Goal: Obtain resource: Download file/media

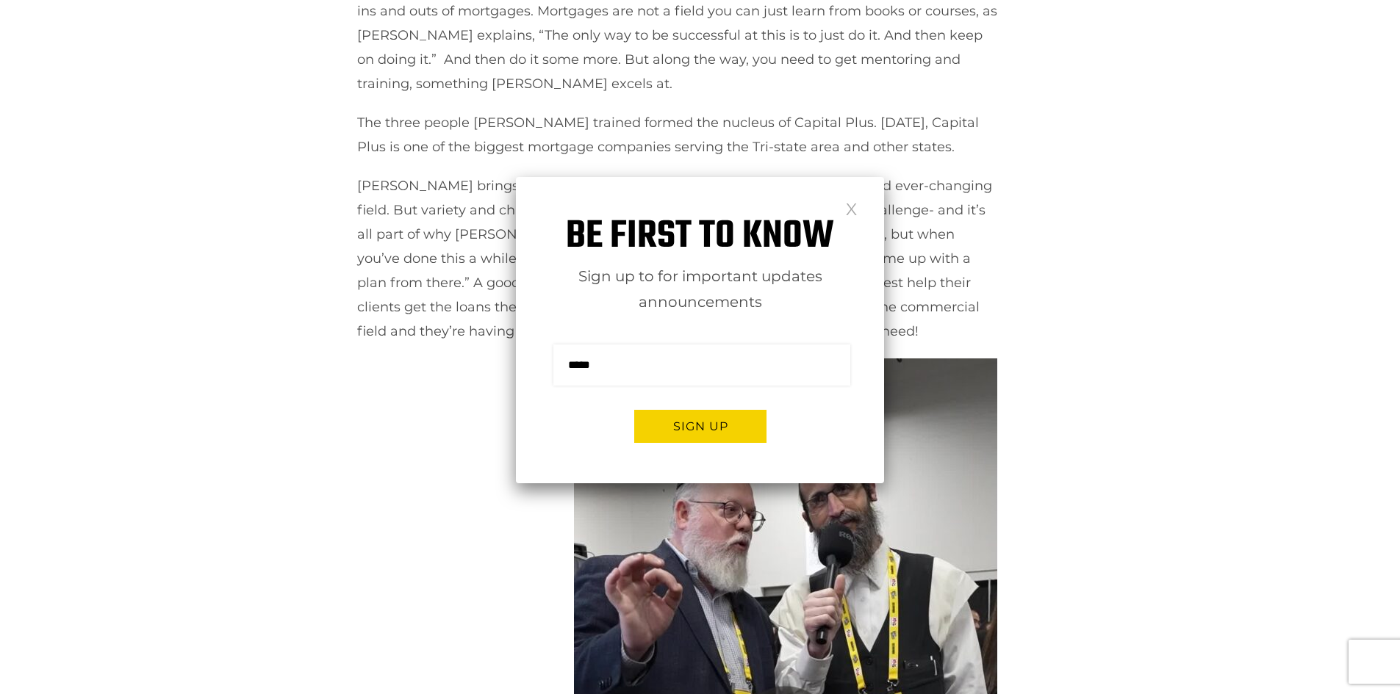
scroll to position [514, 0]
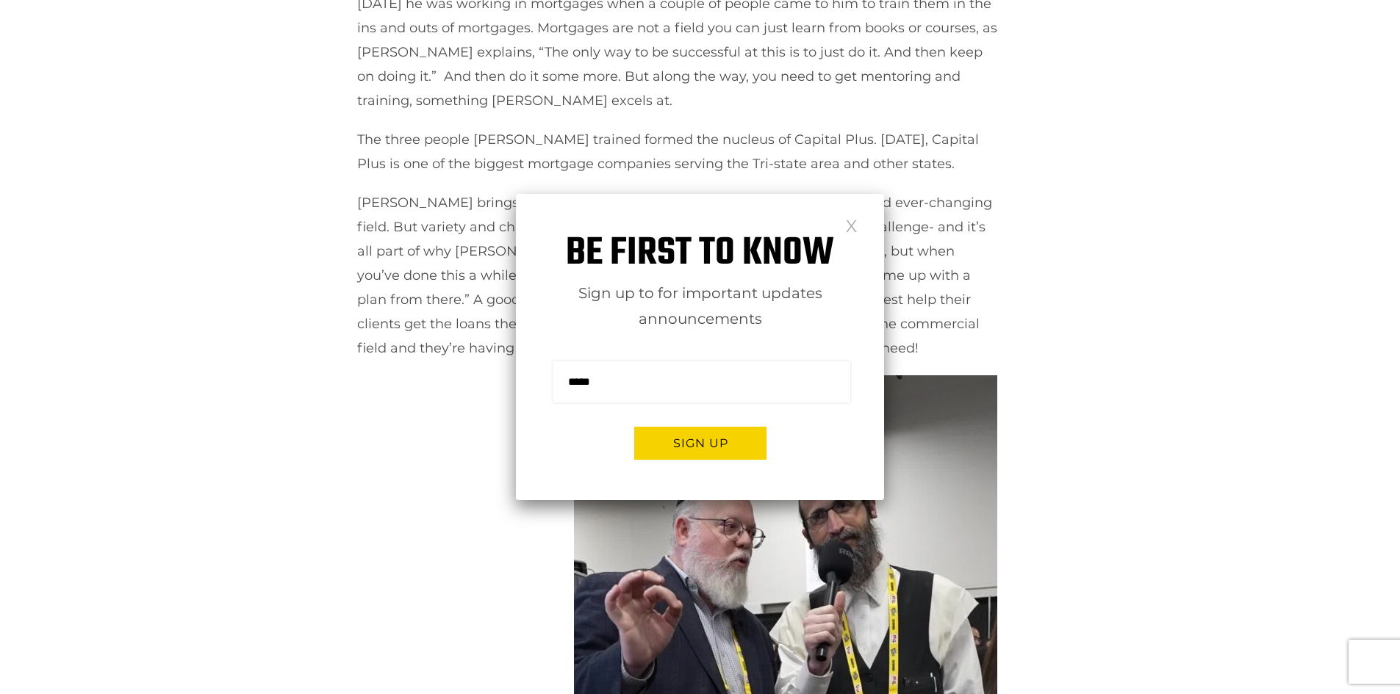
click at [854, 224] on link at bounding box center [851, 225] width 12 height 12
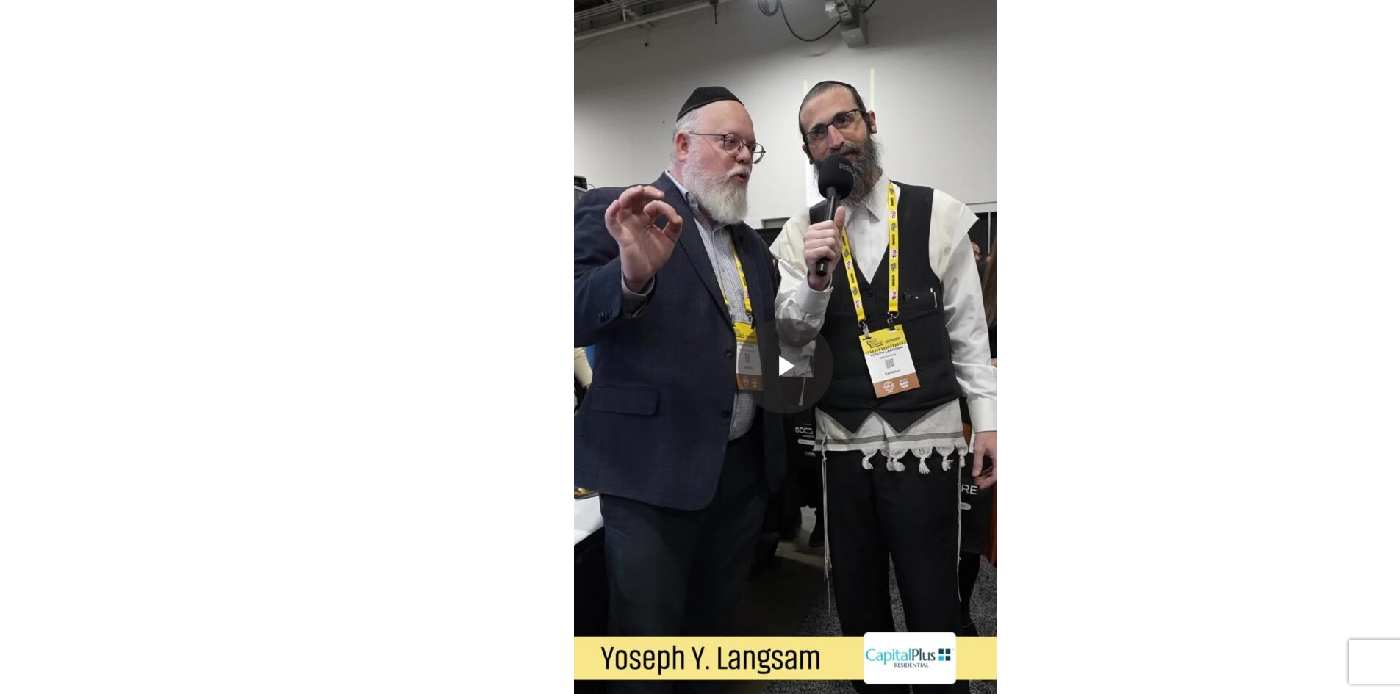
scroll to position [882, 0]
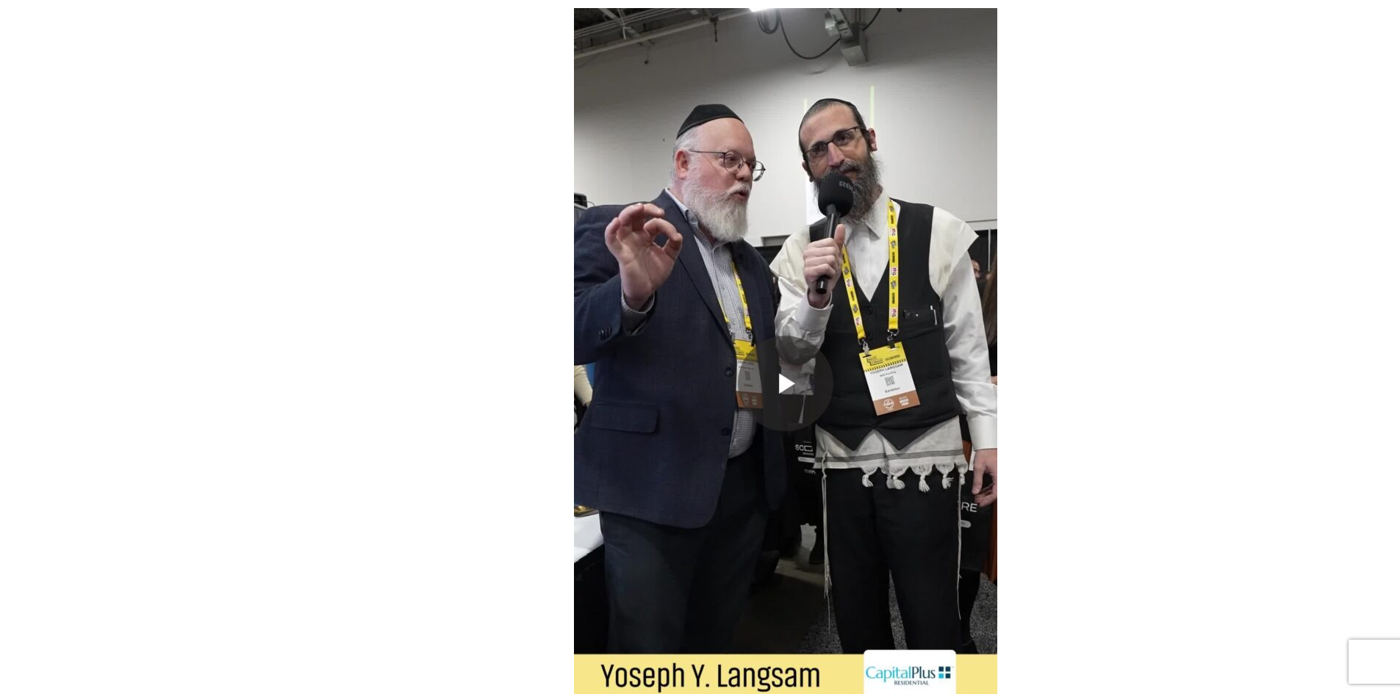
click at [775, 391] on img at bounding box center [785, 384] width 423 height 752
click at [781, 392] on img at bounding box center [785, 384] width 423 height 752
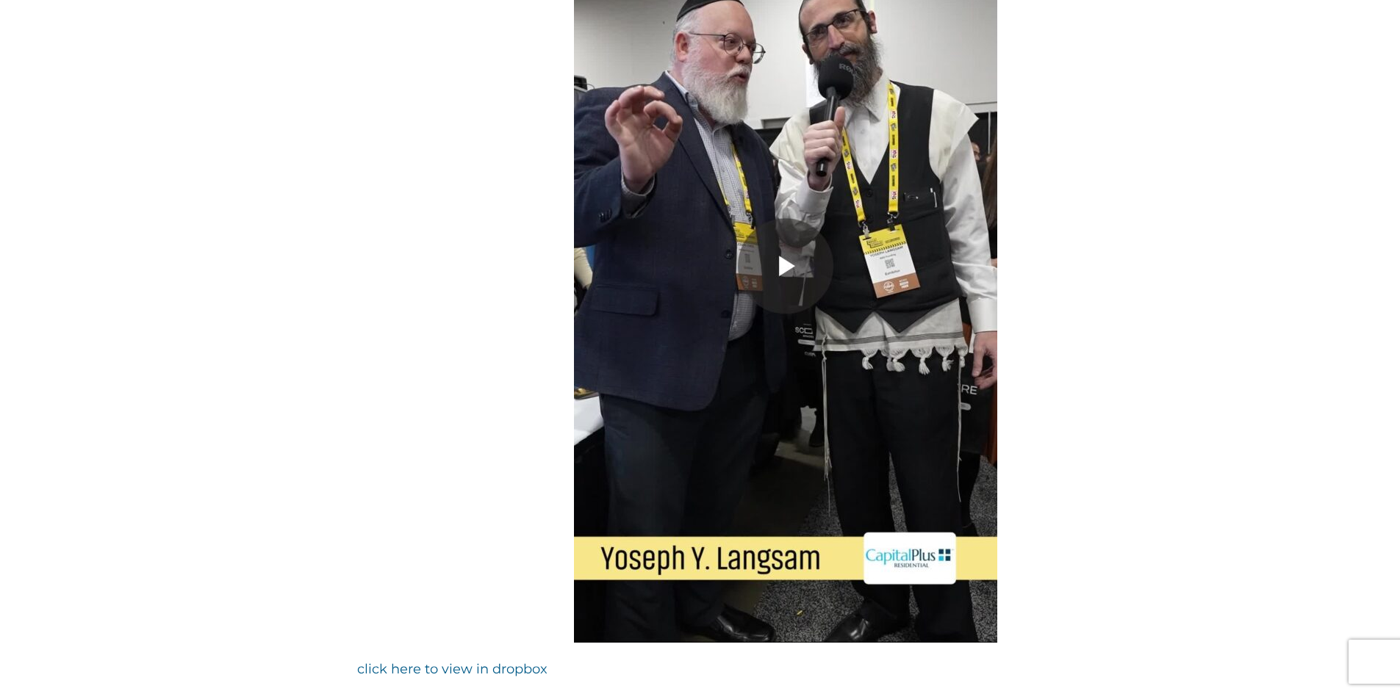
scroll to position [1323, 0]
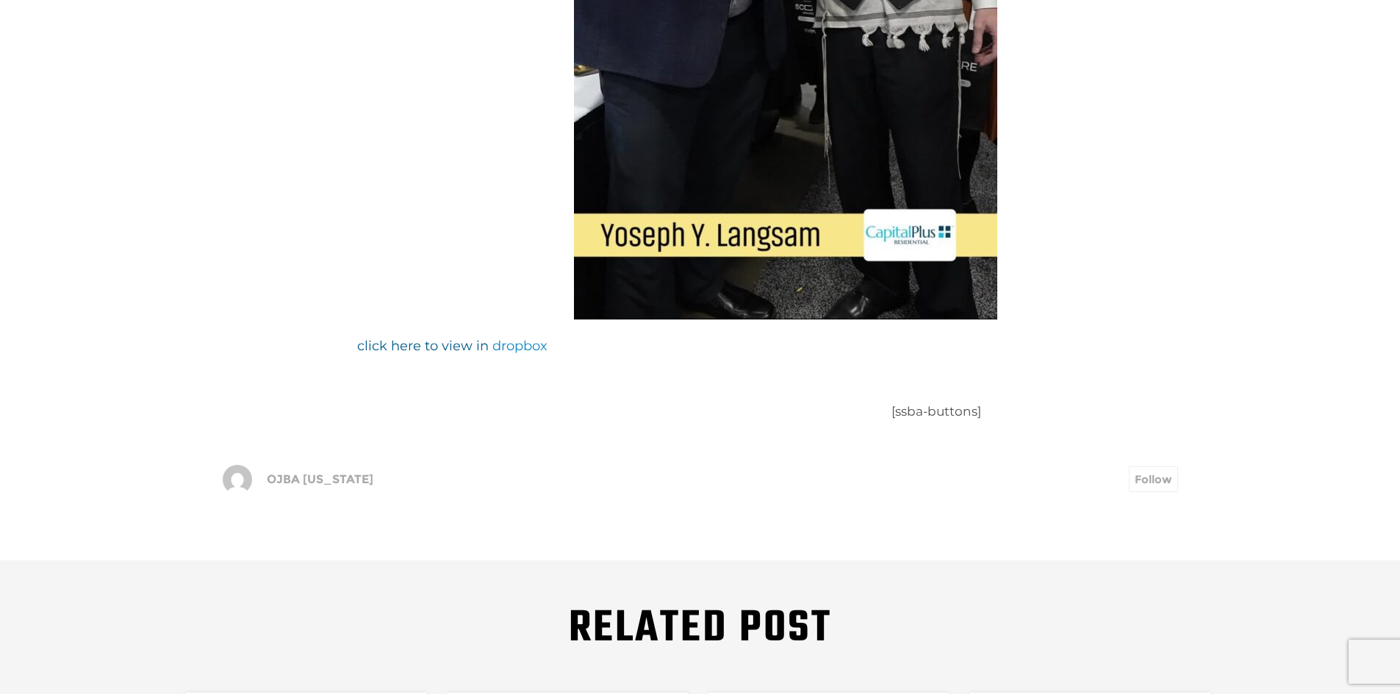
click at [506, 343] on link "dropbox" at bounding box center [519, 346] width 55 height 16
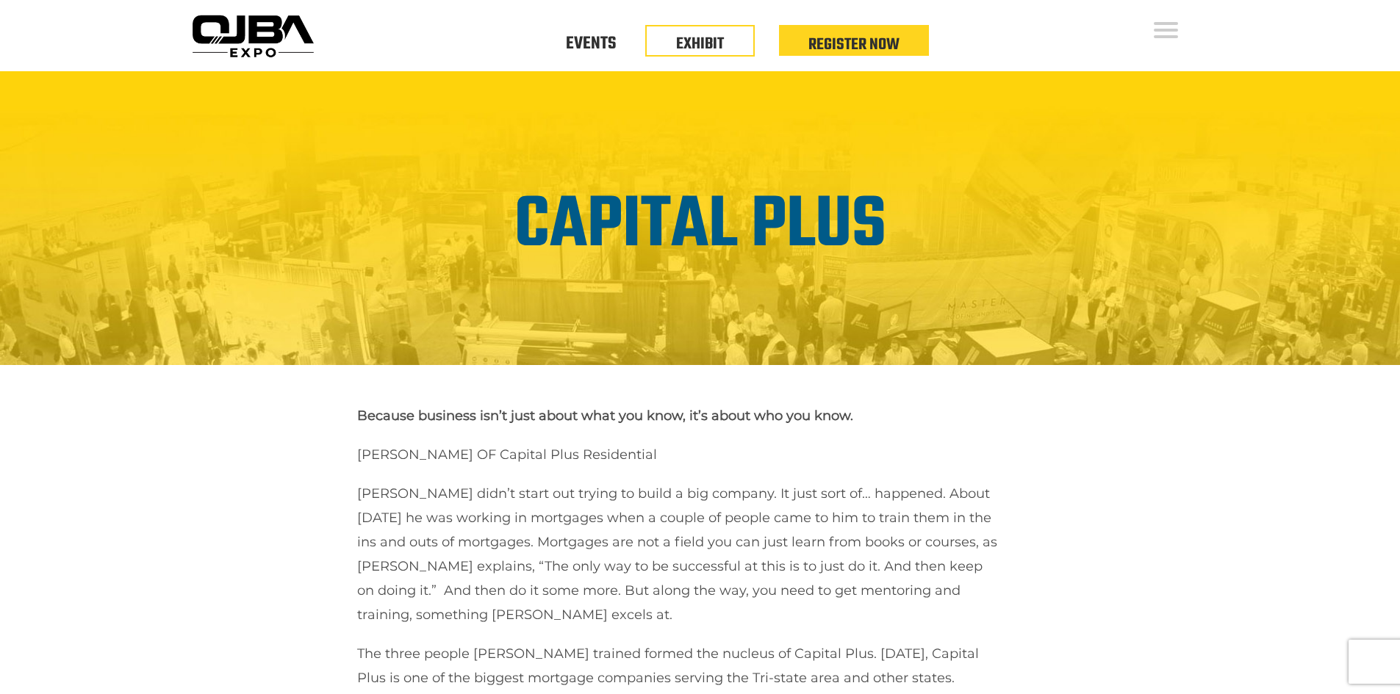
click at [482, 448] on p "[PERSON_NAME] OF Capital Plus Residential" at bounding box center [678, 455] width 643 height 24
